Goal: Information Seeking & Learning: Find contact information

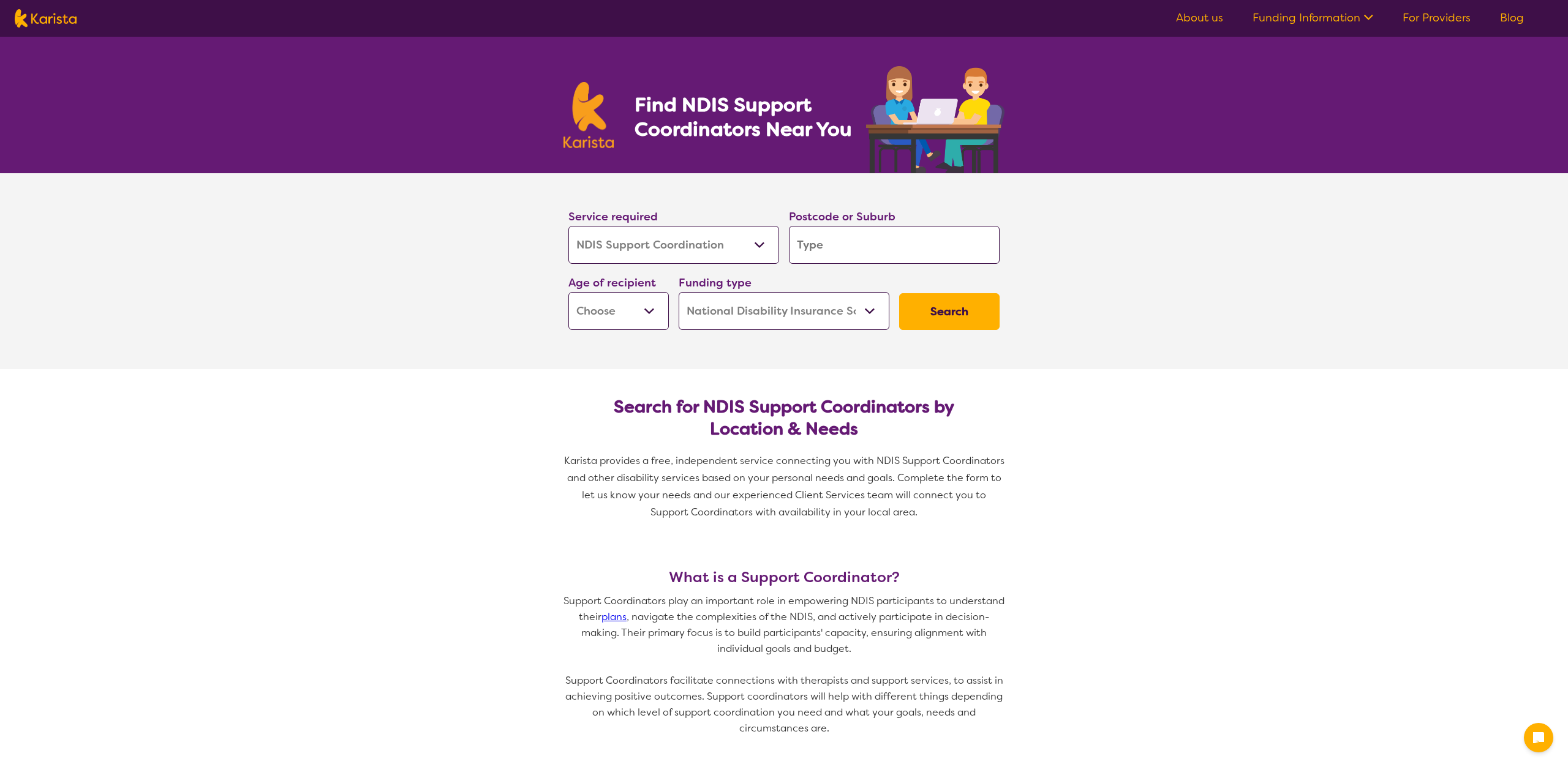
select select "NDIS Support Coordination"
select select "NDIS"
select select "NDIS Support Coordination"
select select "NDIS"
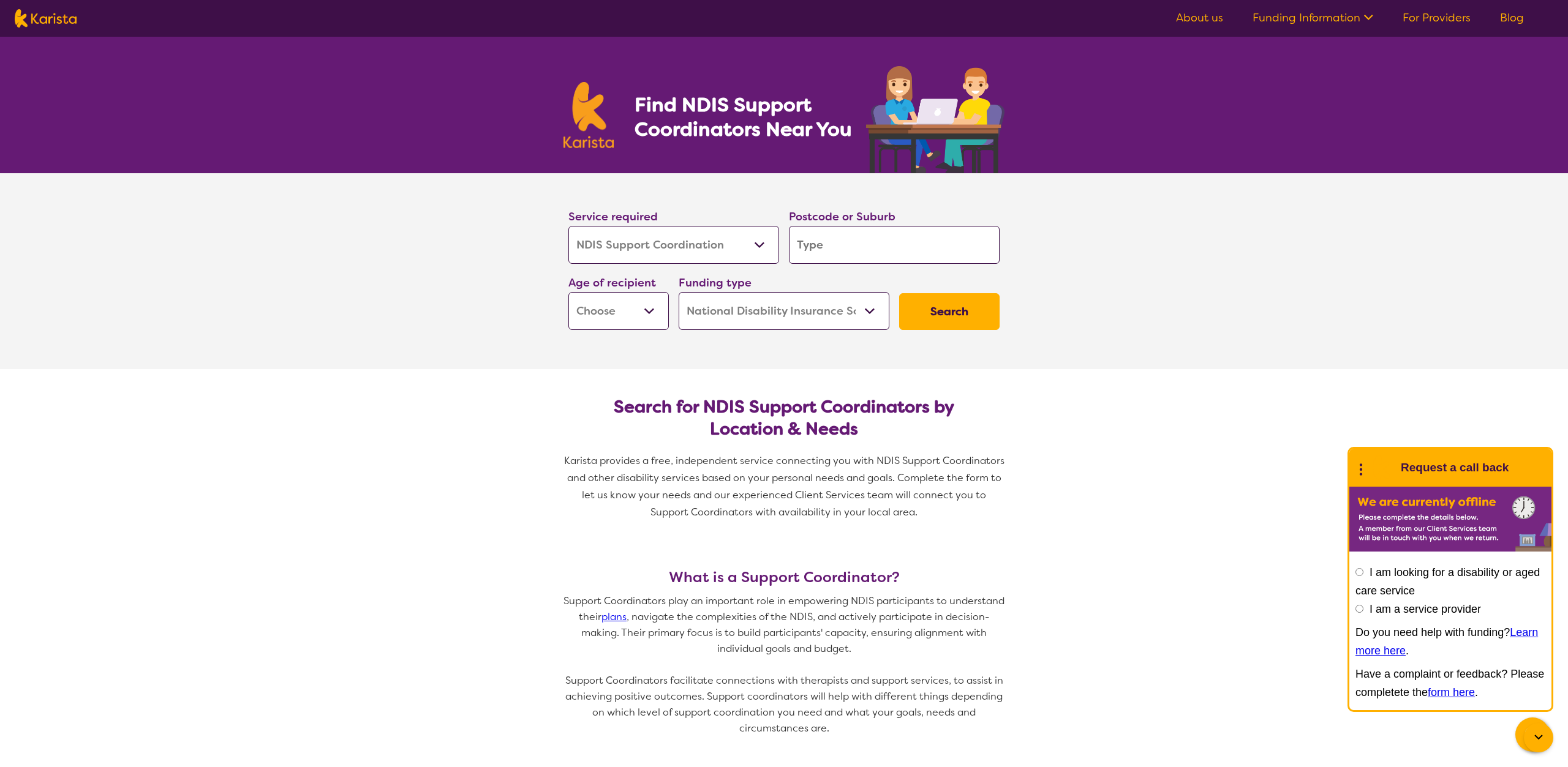
click at [840, 253] on input "search" at bounding box center [894, 245] width 210 height 38
type input "2"
type input "22"
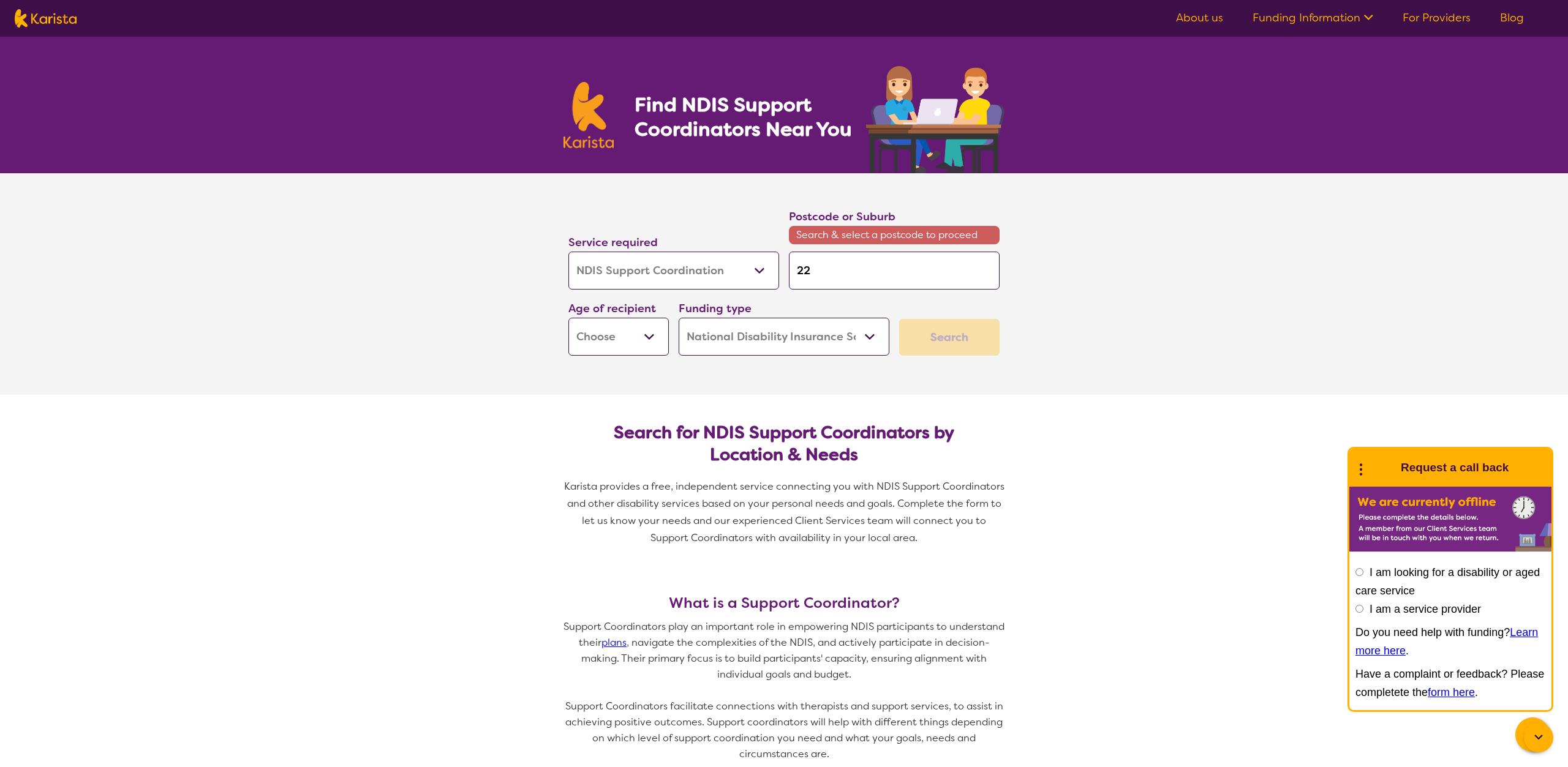
type input "226"
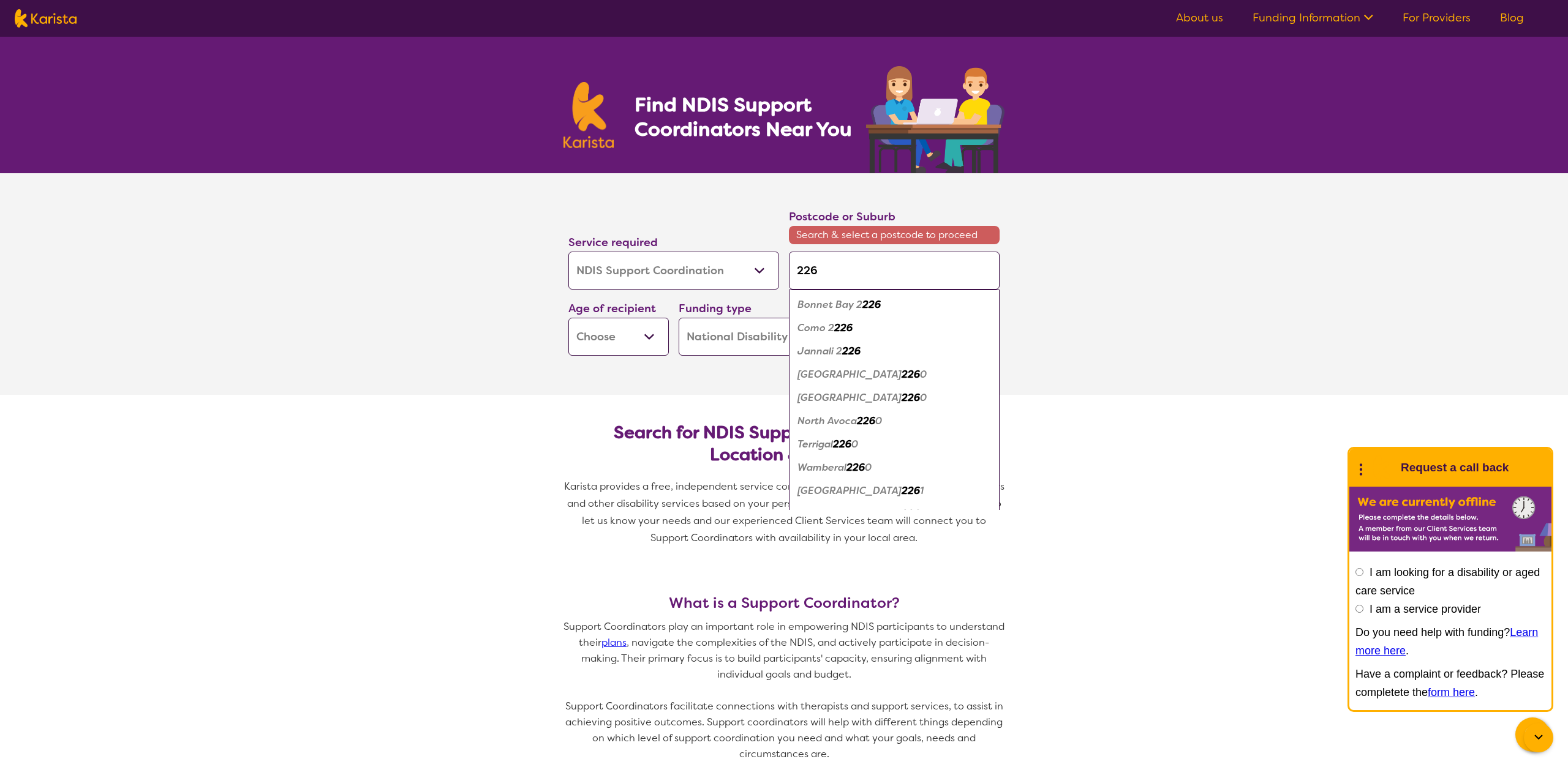
type input "2262"
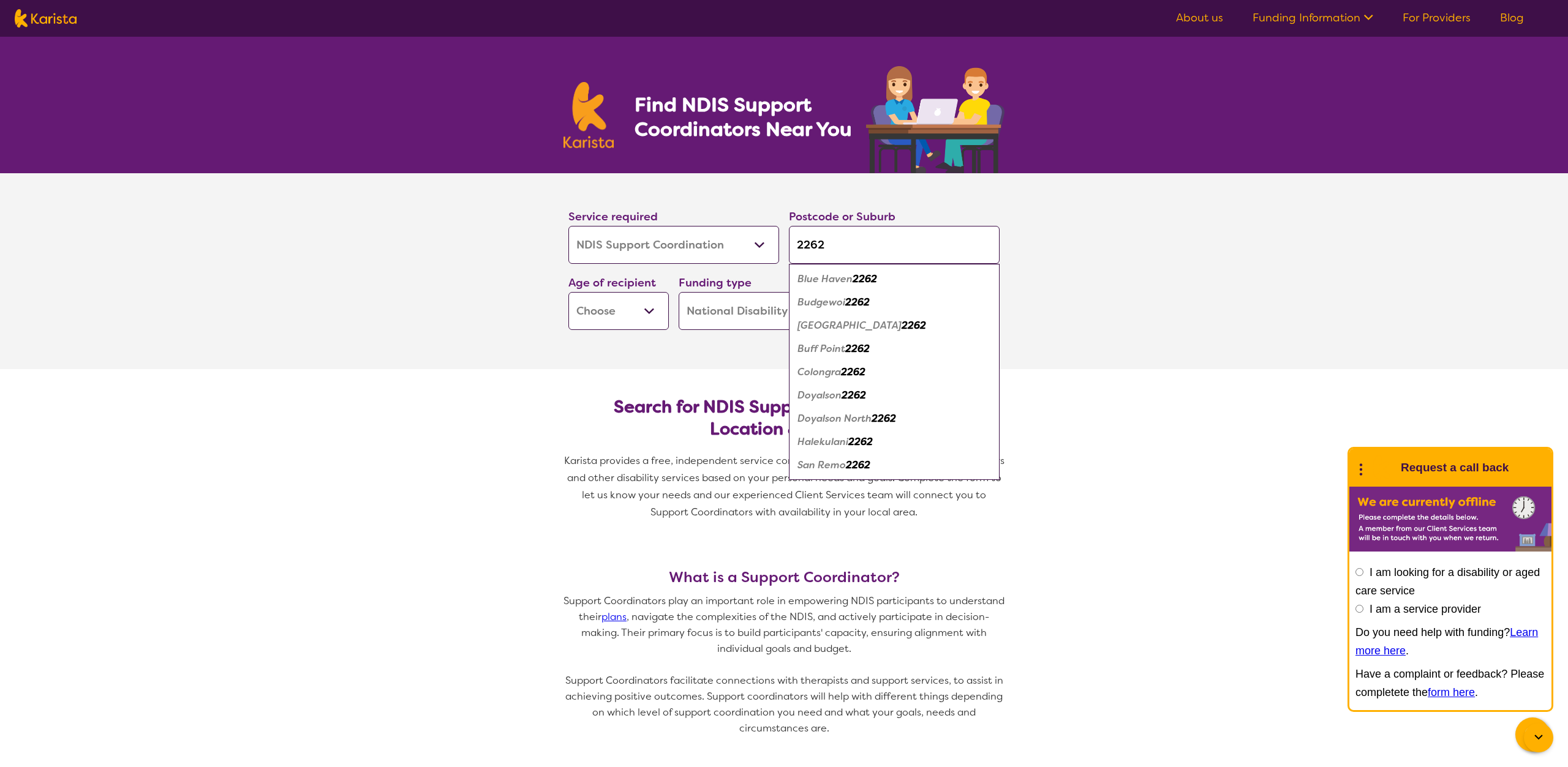
type input "2262"
click at [860, 275] on em "2262" at bounding box center [865, 279] width 25 height 13
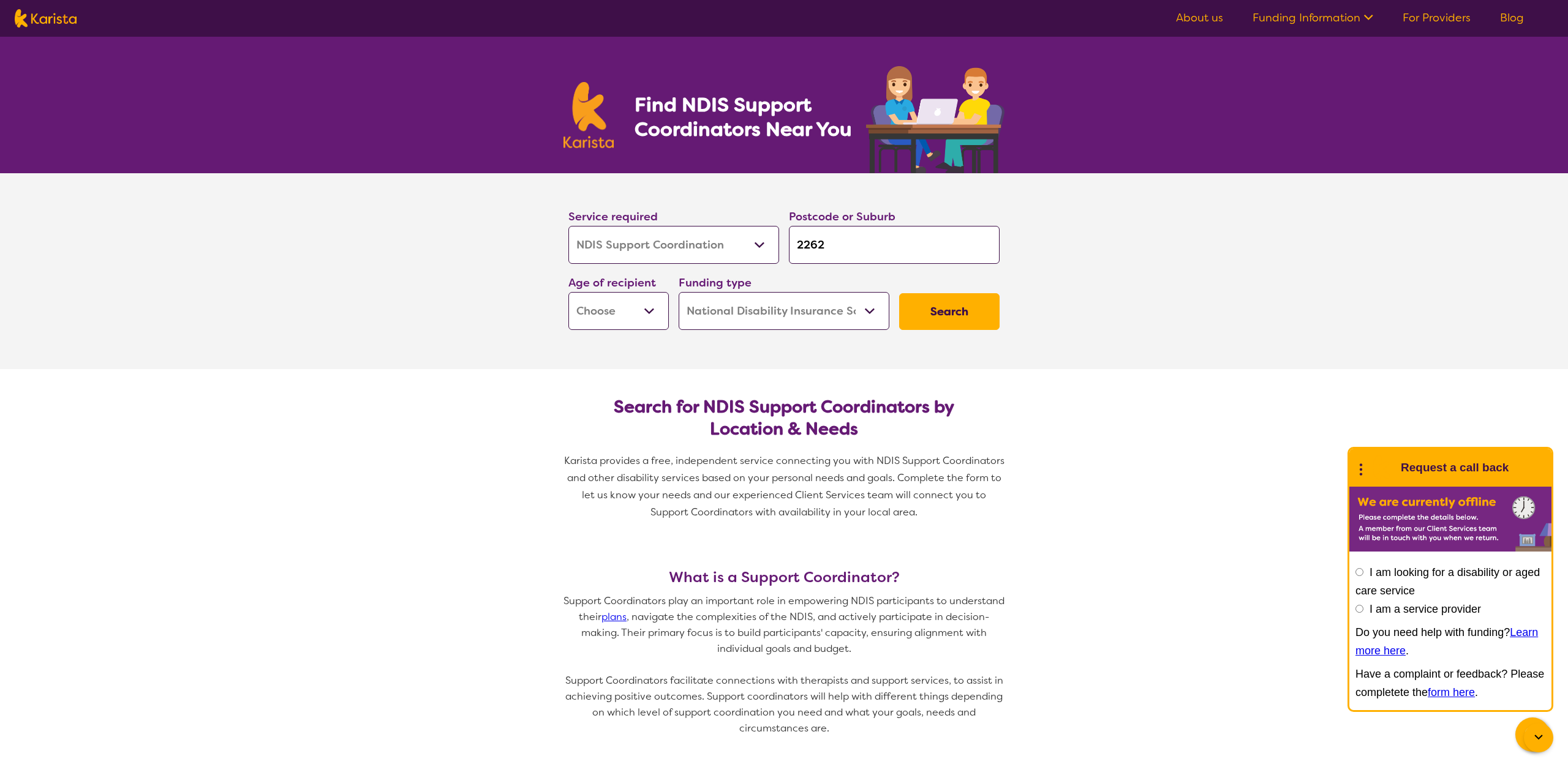
click at [568, 292] on select "Early Childhood - 0 to 9 Child - 10 to 11 Adolescent - 12 to 17 Adult - 18 to 6…" at bounding box center [618, 311] width 101 height 38
select select "AD"
click option "Adult - 18 to 64" at bounding box center [0, 0] width 0 height 0
select select "AD"
click at [679, 292] on select "Home Care Package (HCP) National Disability Insurance Scheme (NDIS) I don't know" at bounding box center [784, 311] width 210 height 38
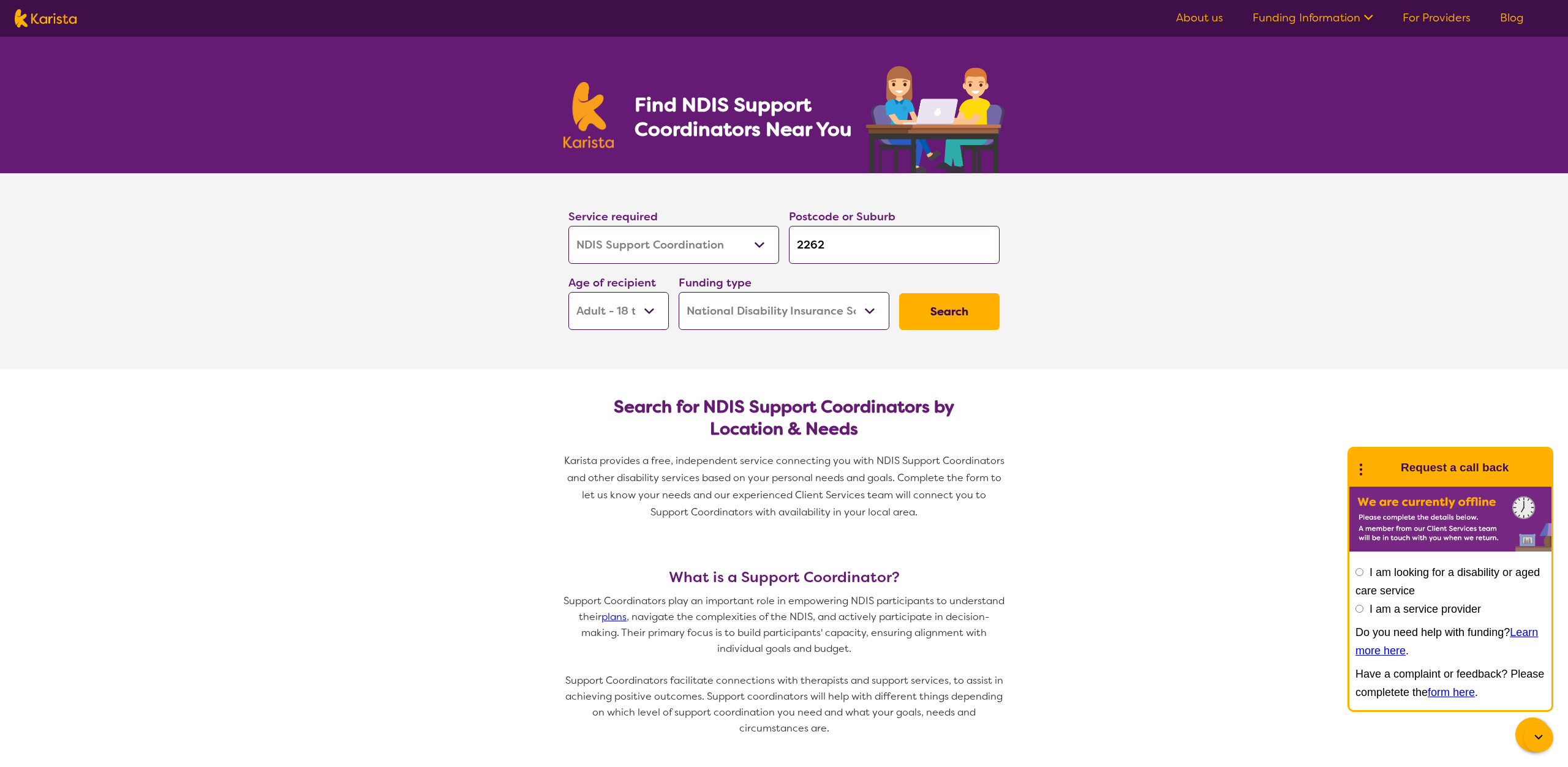
click option "National Disability Insurance Scheme (NDIS)" at bounding box center [0, 0] width 0 height 0
click at [934, 315] on button "Search" at bounding box center [949, 312] width 101 height 37
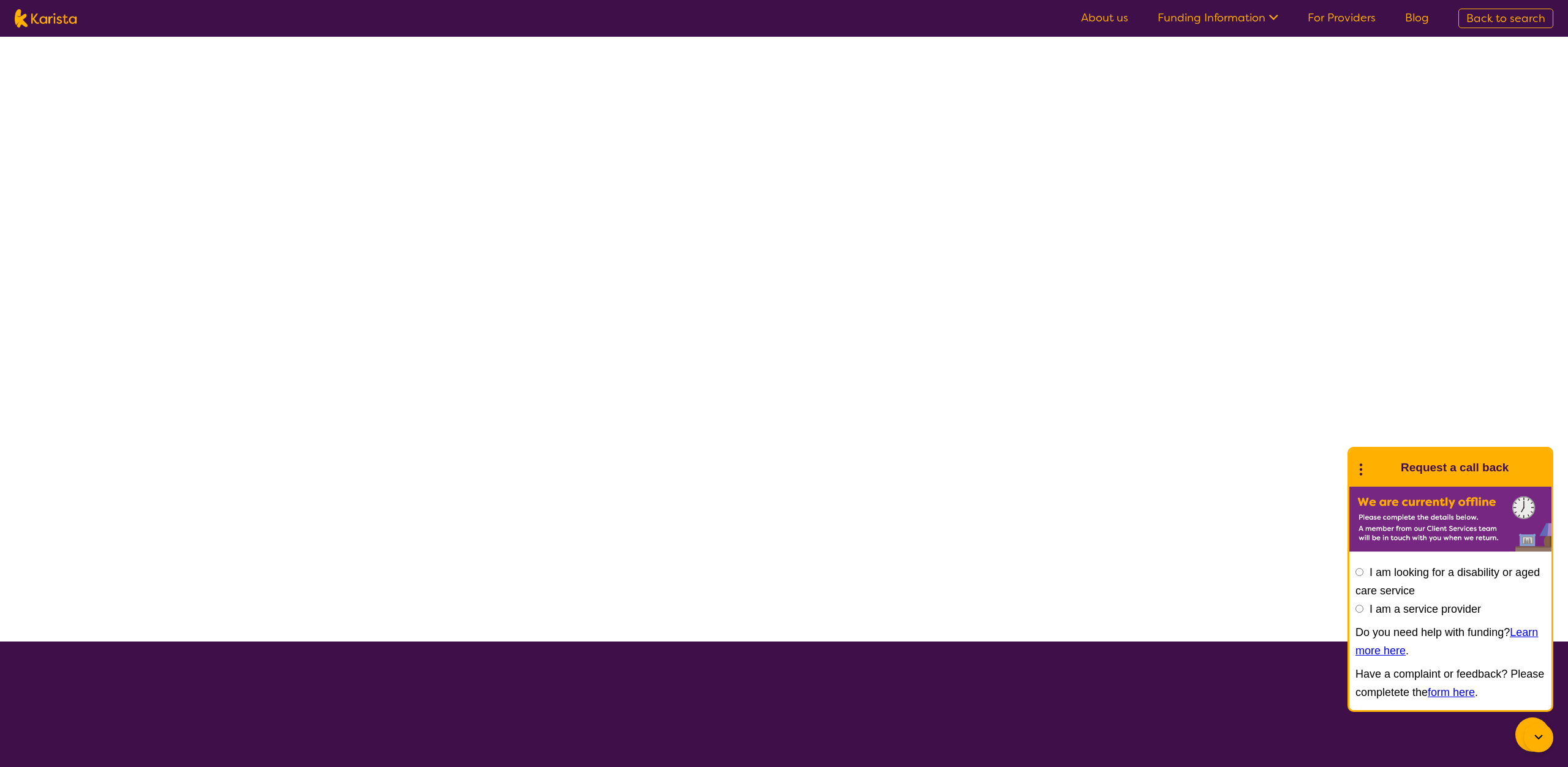
select select "NDIS"
select select "NDIS Support Coordination"
select select "AD"
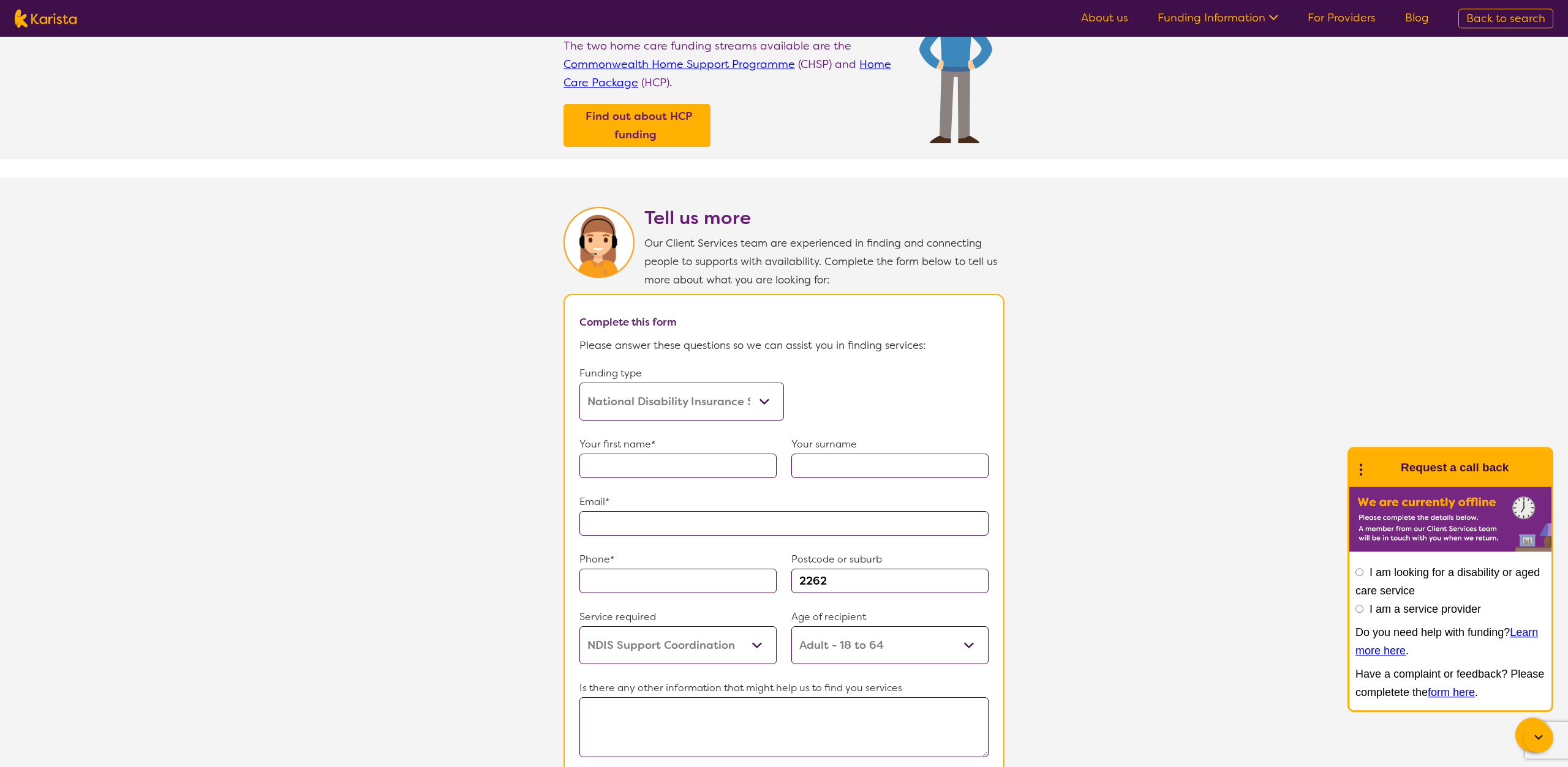
scroll to position [510, 0]
